Goal: Task Accomplishment & Management: Use online tool/utility

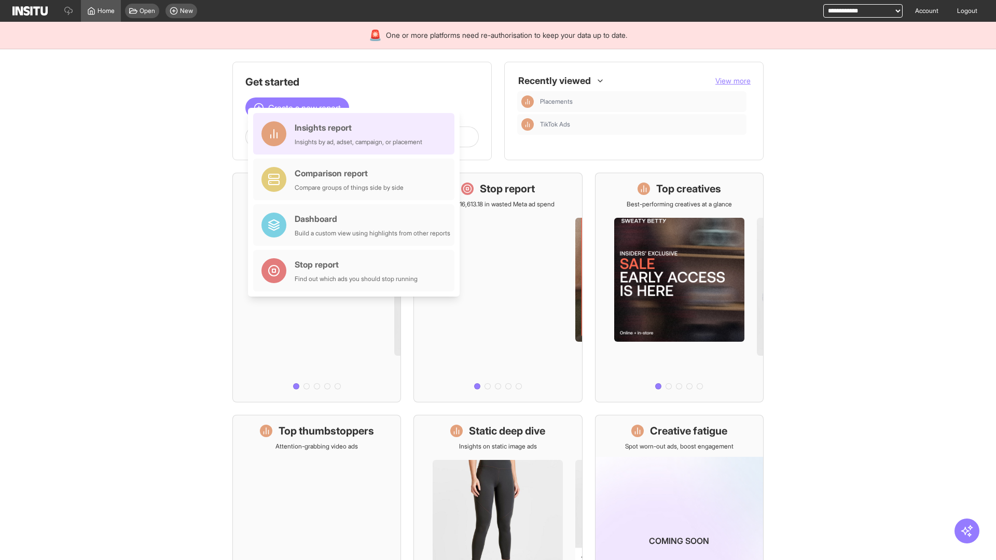
click at [356, 134] on div "Insights report Insights by ad, adset, campaign, or placement" at bounding box center [359, 133] width 128 height 25
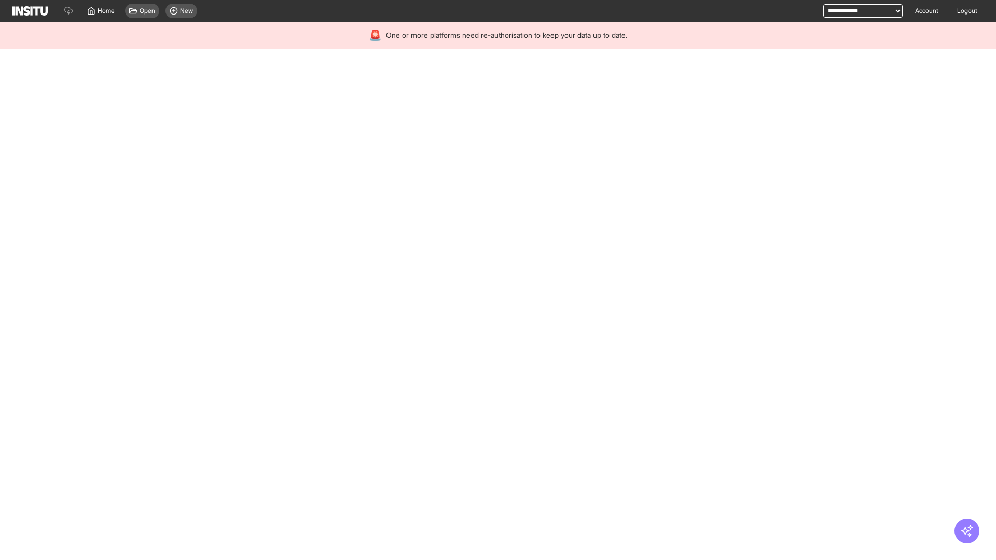
select select "**"
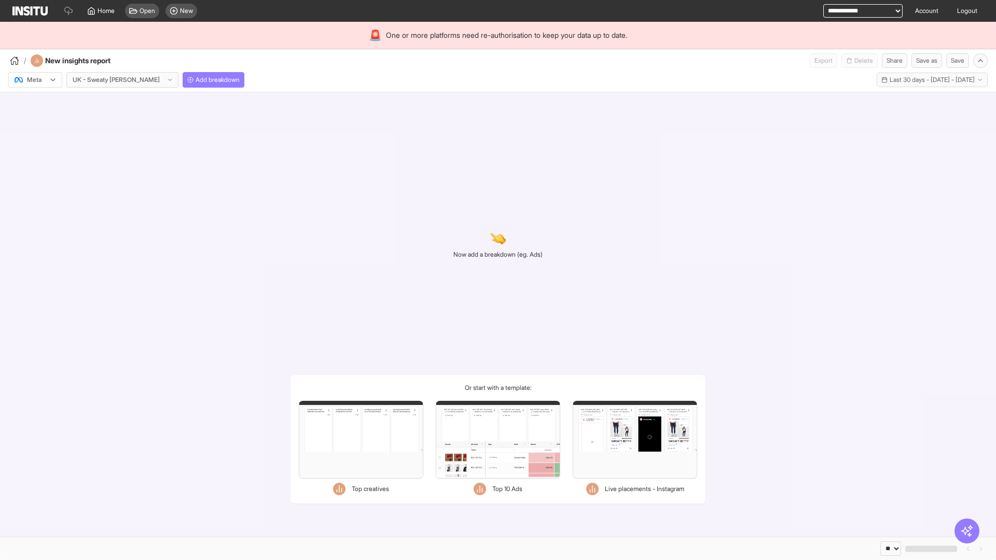
click at [35, 80] on div at bounding box center [27, 80] width 29 height 10
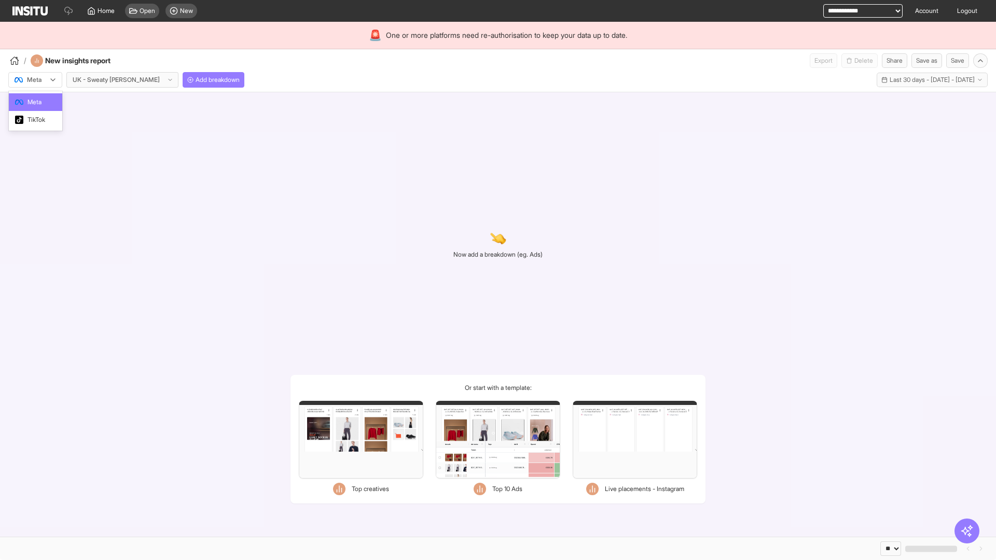
click at [35, 102] on span "Meta" at bounding box center [34, 101] width 14 height 9
click at [195, 80] on span "Add breakdown" at bounding box center [217, 80] width 44 height 8
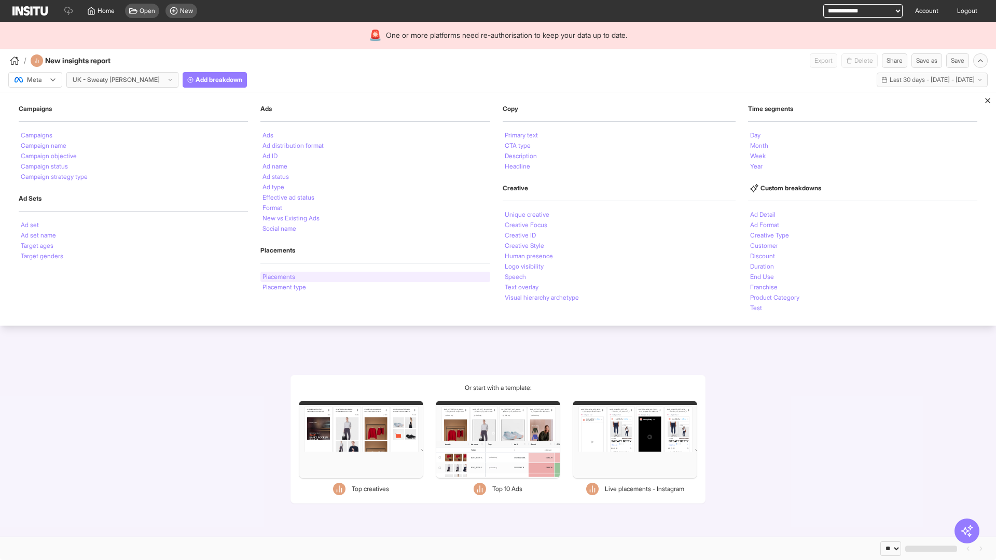
click at [278, 277] on li "Placements" at bounding box center [278, 277] width 33 height 6
